Goal: Task Accomplishment & Management: Manage account settings

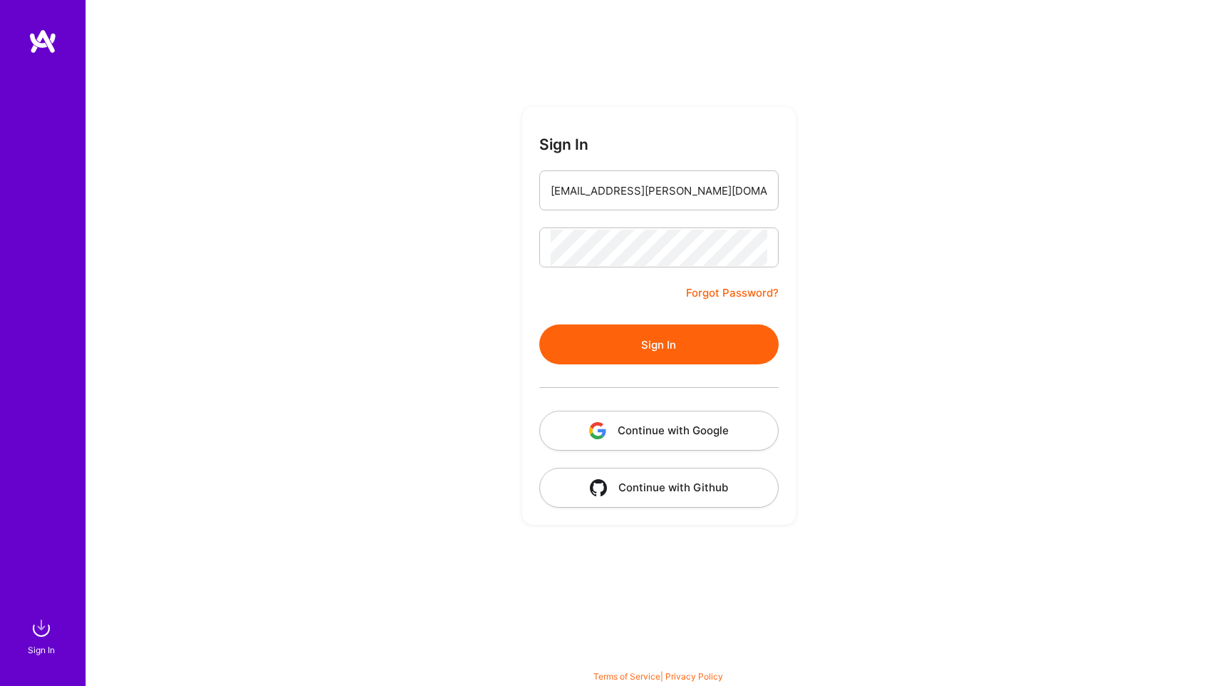
click at [674, 341] on button "Sign In" at bounding box center [658, 344] width 239 height 40
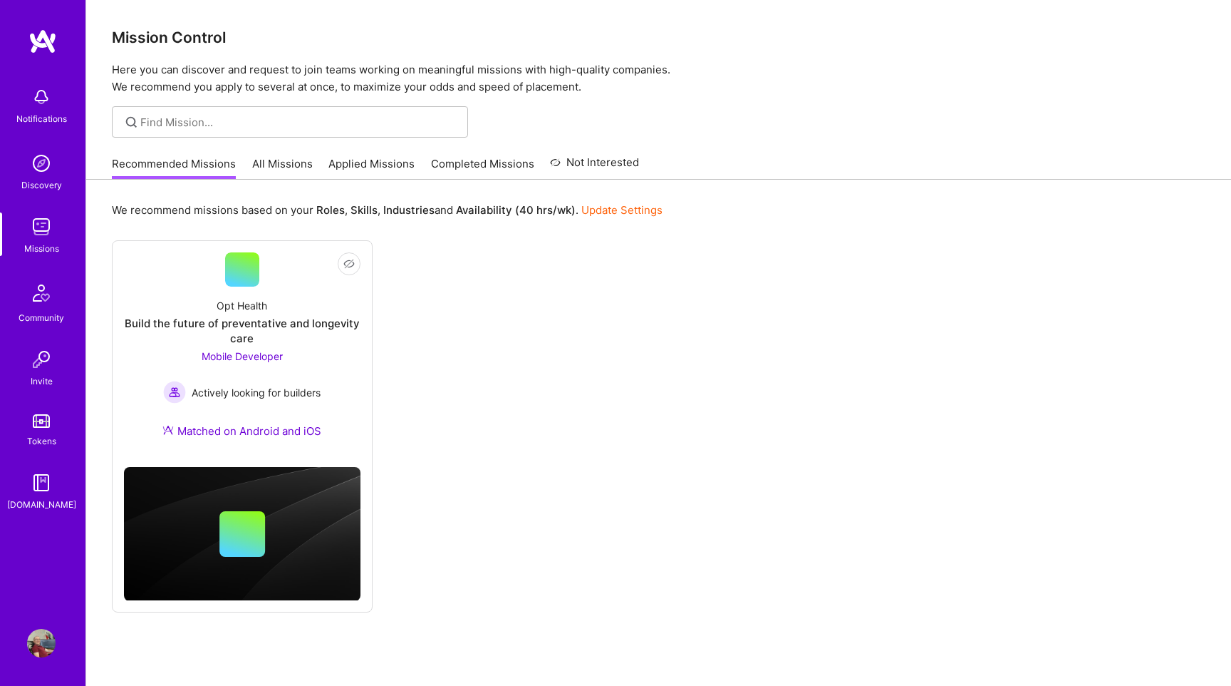
click at [296, 167] on link "All Missions" at bounding box center [282, 168] width 61 height 24
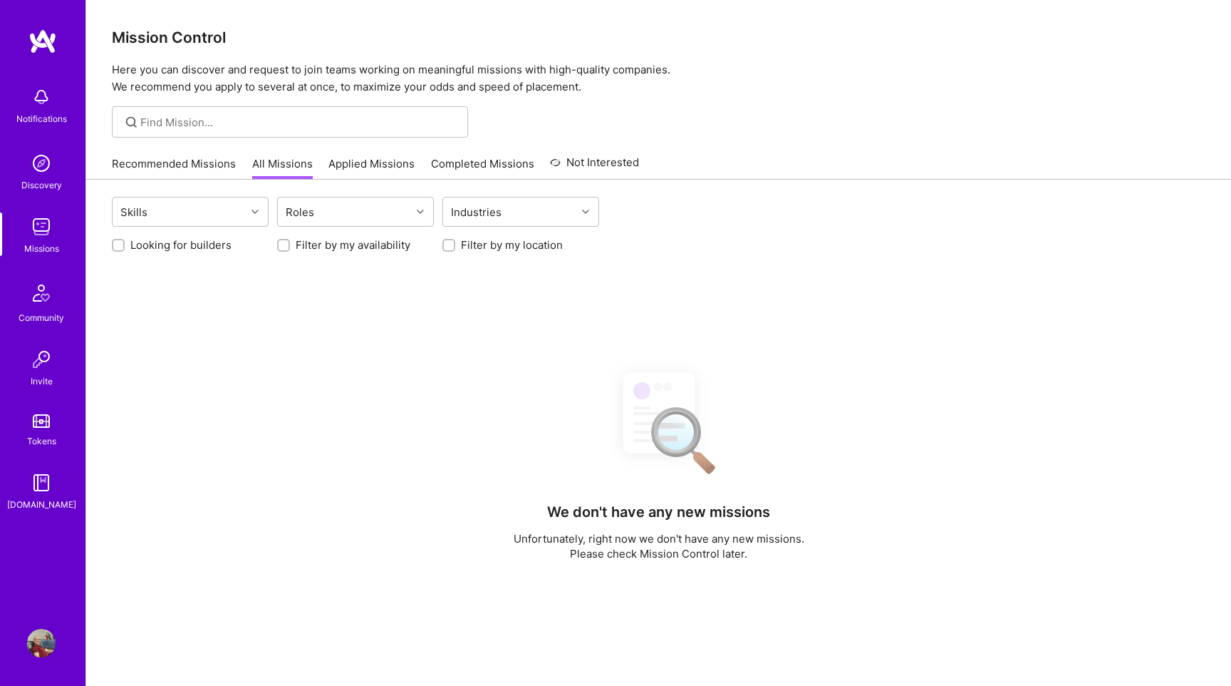
click at [362, 166] on link "Applied Missions" at bounding box center [372, 168] width 86 height 24
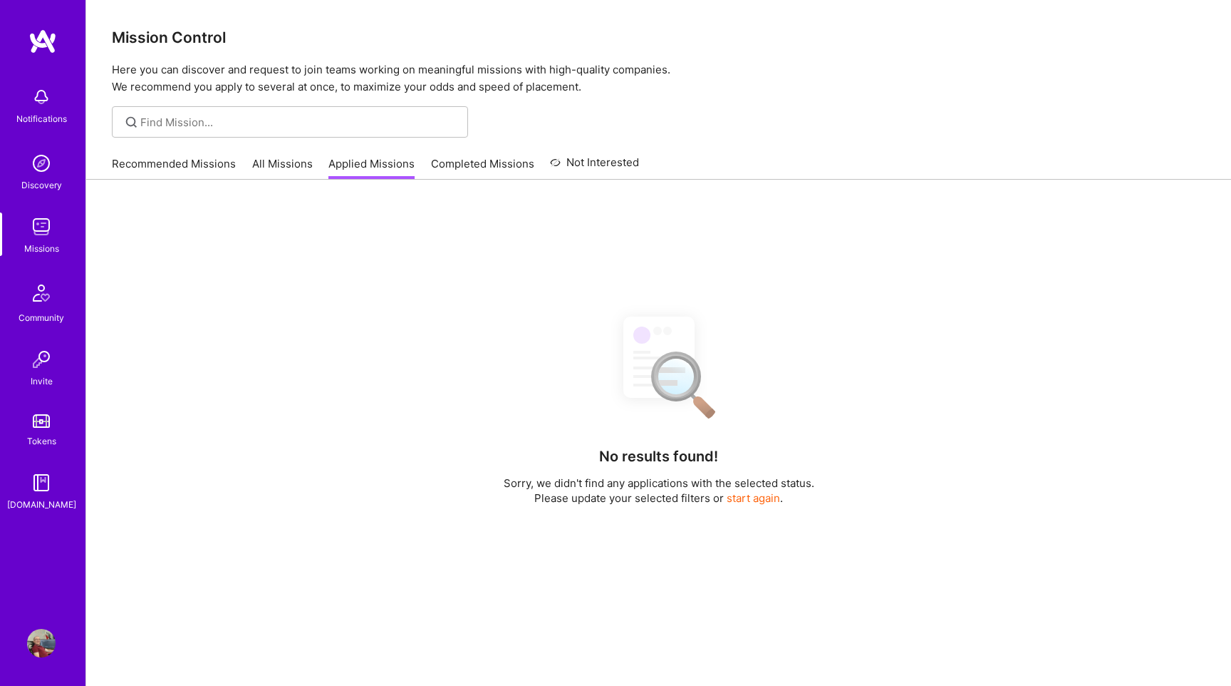
click at [460, 165] on link "Completed Missions" at bounding box center [482, 168] width 103 height 24
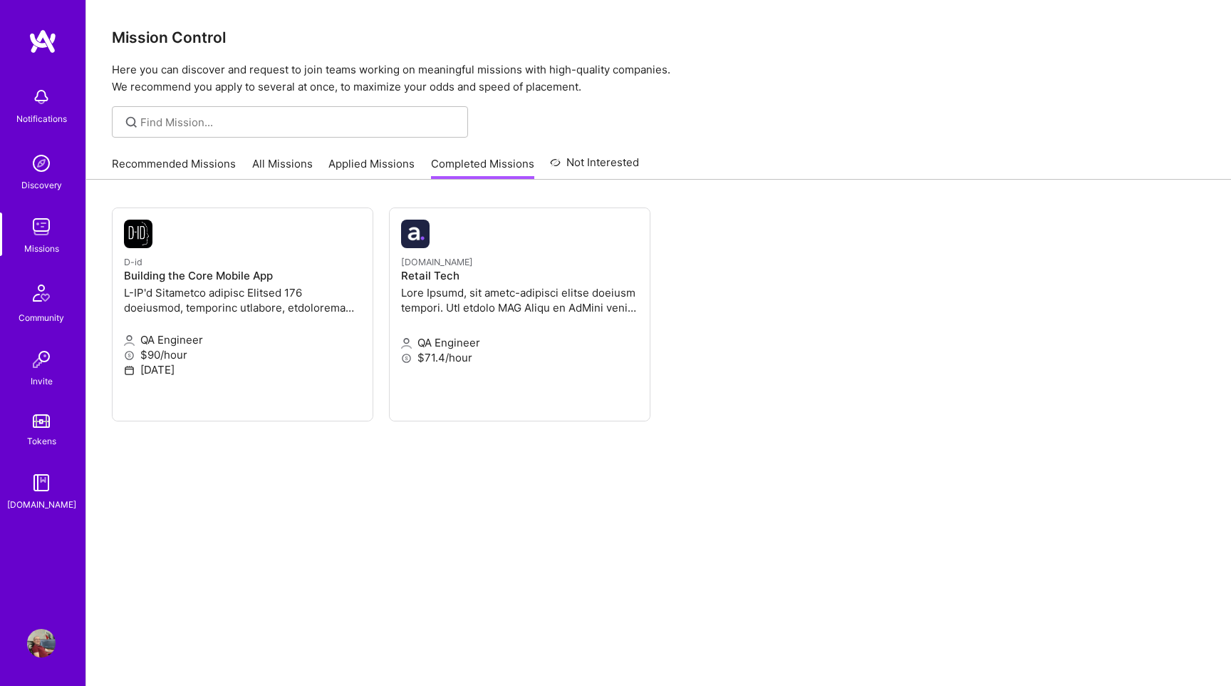
click at [396, 168] on link "Applied Missions" at bounding box center [372, 168] width 86 height 24
